Goal: Task Accomplishment & Management: Complete application form

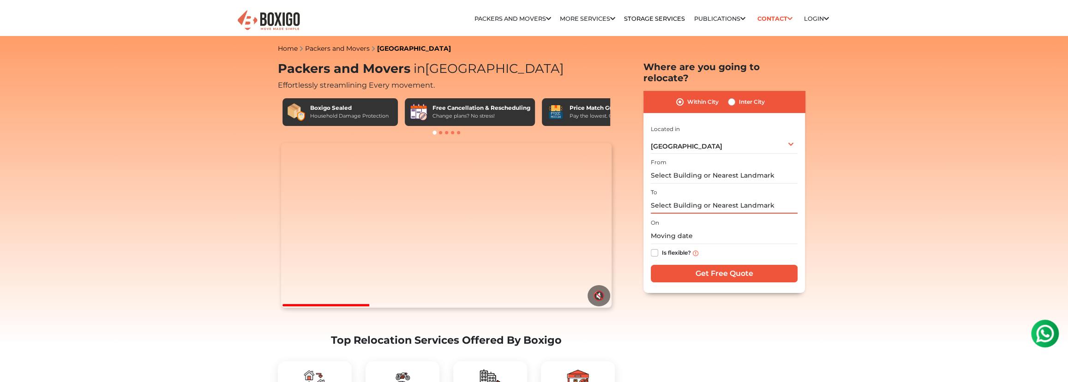
click at [711, 214] on input "text" at bounding box center [724, 205] width 147 height 16
type input "N"
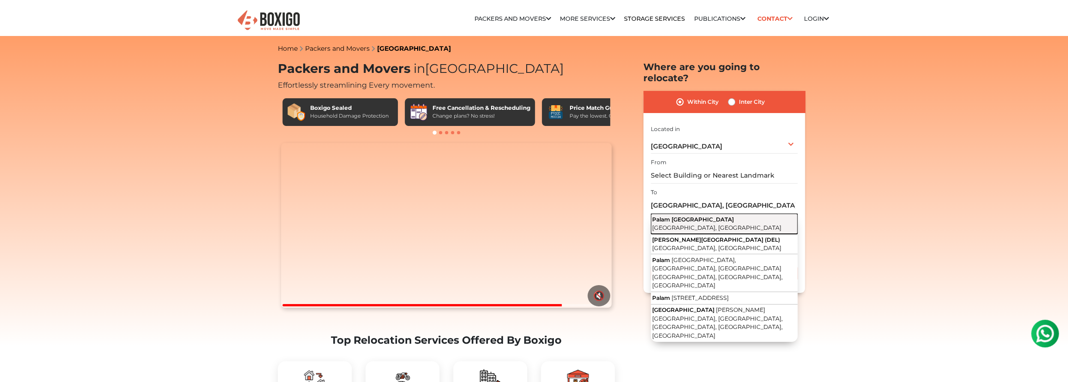
click at [724, 234] on button "[GEOGRAPHIC_DATA], [GEOGRAPHIC_DATA]" at bounding box center [724, 224] width 147 height 20
type input "[STREET_ADDRESS]"
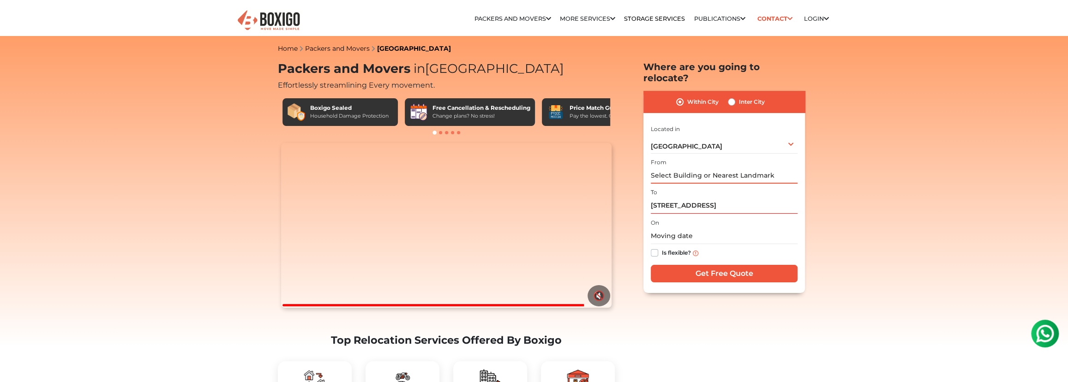
click at [711, 184] on input "text" at bounding box center [724, 175] width 147 height 16
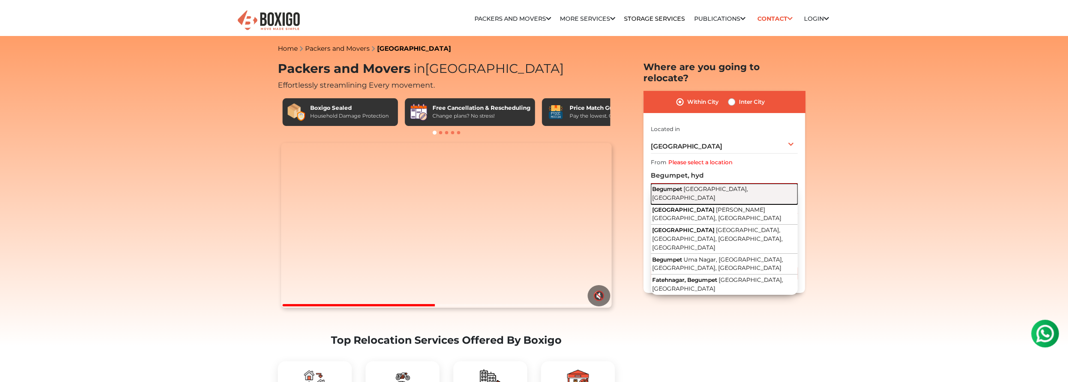
click at [724, 201] on span "[GEOGRAPHIC_DATA], [GEOGRAPHIC_DATA]" at bounding box center [700, 193] width 96 height 16
type input "Begumpet, [GEOGRAPHIC_DATA], [GEOGRAPHIC_DATA]"
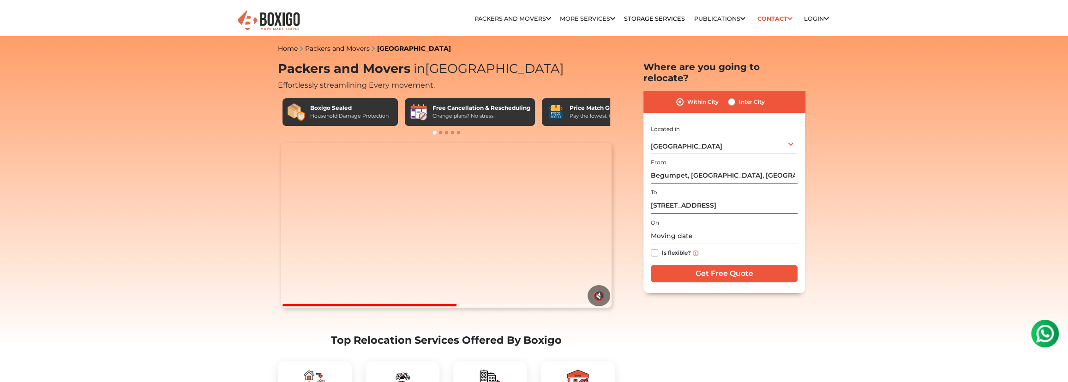
click at [700, 184] on input "Begumpet, [GEOGRAPHIC_DATA], [GEOGRAPHIC_DATA]" at bounding box center [724, 175] width 147 height 16
click at [711, 184] on input "Begumpet, [GEOGRAPHIC_DATA], [GEOGRAPHIC_DATA]" at bounding box center [724, 175] width 147 height 16
click at [663, 257] on label "Is flexible?" at bounding box center [676, 252] width 29 height 10
click at [658, 257] on input "Is flexible?" at bounding box center [654, 251] width 7 height 9
click at [663, 257] on label "Is flexible?" at bounding box center [676, 252] width 29 height 10
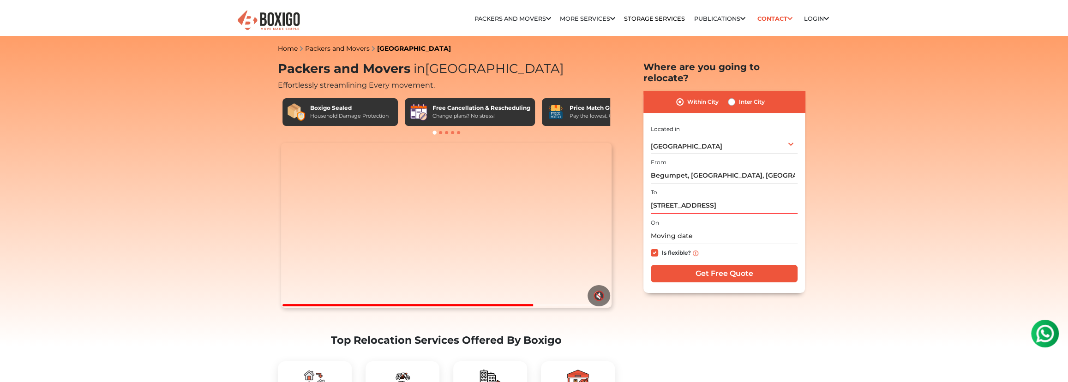
click at [658, 257] on input "Is flexible?" at bounding box center [654, 251] width 7 height 9
checkbox input "false"
click at [680, 244] on input "text" at bounding box center [724, 236] width 147 height 16
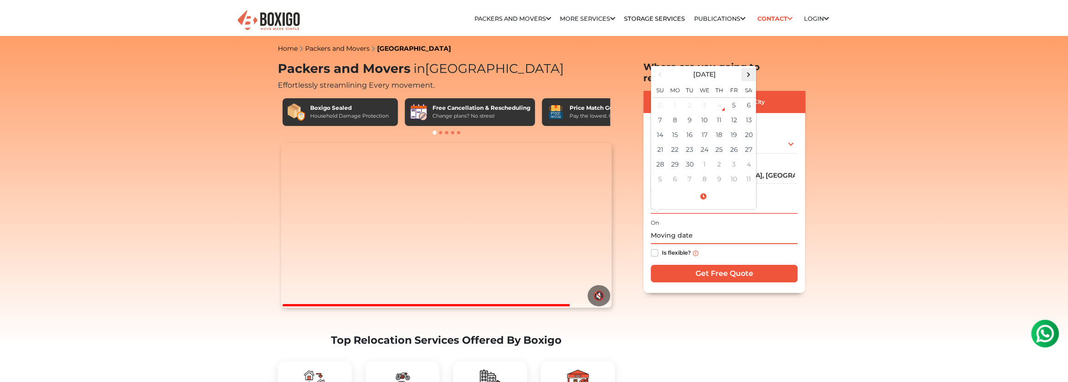
click at [755, 81] on span at bounding box center [748, 74] width 12 height 12
click at [741, 172] on td "31" at bounding box center [733, 164] width 15 height 15
type input "[DATE] 12:00 AM"
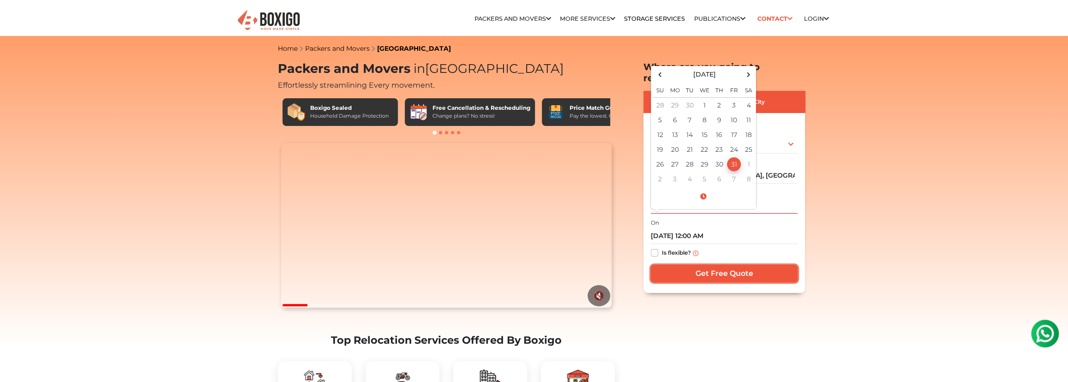
click at [750, 282] on input "Get Free Quote" at bounding box center [724, 274] width 147 height 18
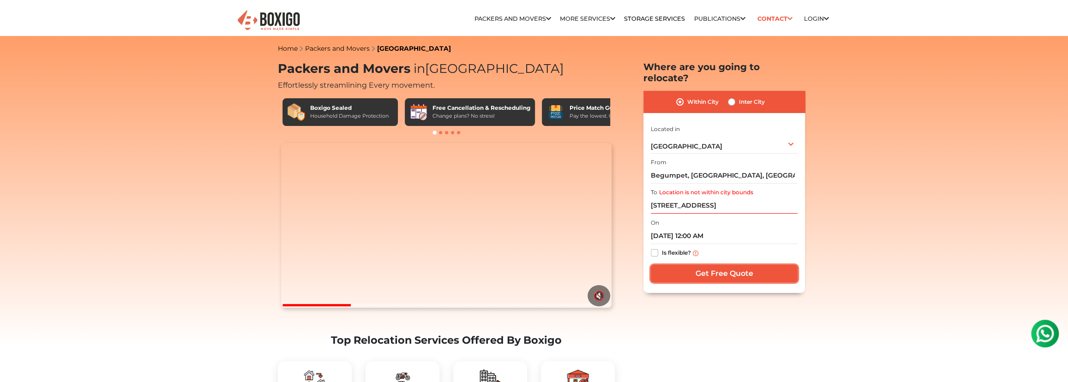
click at [758, 282] on input "Get Free Quote" at bounding box center [724, 274] width 147 height 18
click at [756, 282] on input "Get Free Quote" at bounding box center [724, 274] width 147 height 18
click at [747, 214] on input "[STREET_ADDRESS]" at bounding box center [724, 205] width 147 height 16
